Goal: Information Seeking & Learning: Find specific fact

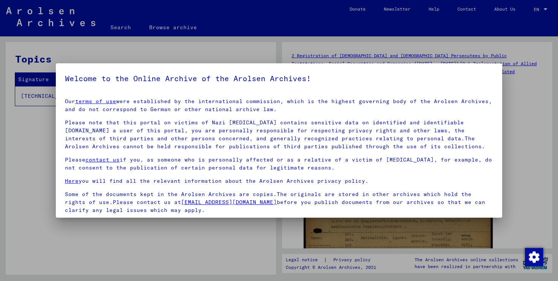
scroll to position [56, 0]
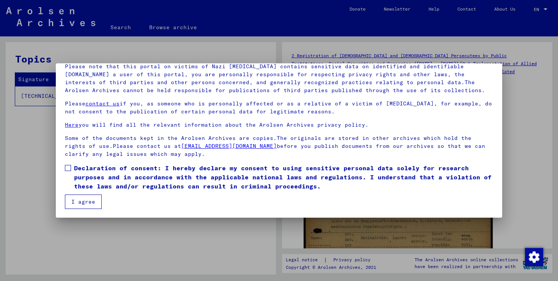
click at [120, 194] on mat-checkbox "Declaration of consent: I hereby declare my consent to using sensitive personal…" at bounding box center [279, 179] width 428 height 31
click at [106, 186] on span "Declaration of consent: I hereby declare my consent to using sensitive personal…" at bounding box center [283, 177] width 419 height 27
click at [97, 198] on button "I agree" at bounding box center [83, 202] width 37 height 14
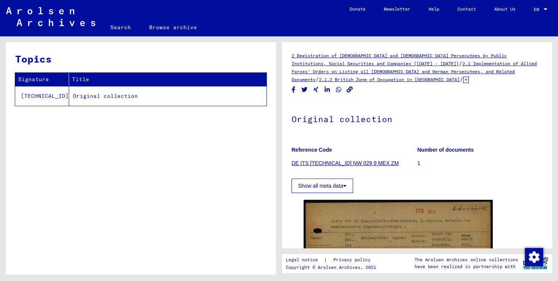
scroll to position [68, 0]
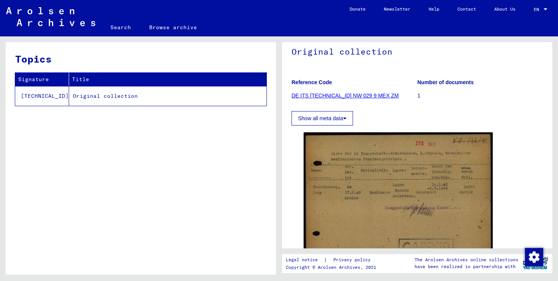
click at [365, 188] on img at bounding box center [398, 198] width 189 height 133
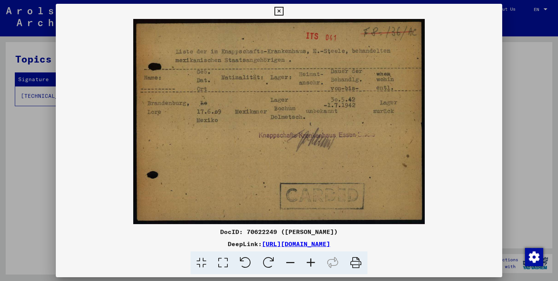
click at [42, 144] on div at bounding box center [279, 140] width 558 height 281
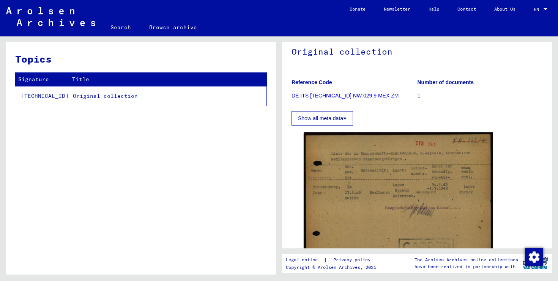
click at [349, 119] on button "Show all meta data" at bounding box center [321, 118] width 61 height 14
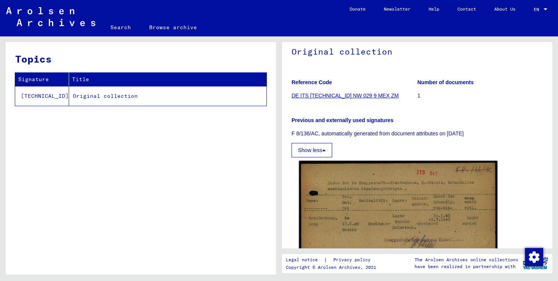
click at [339, 194] on img at bounding box center [398, 231] width 198 height 140
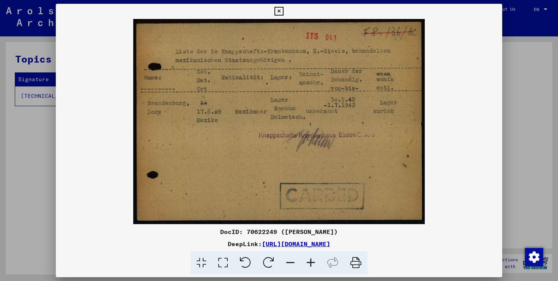
copy link "[URL][DOMAIN_NAME]"
